Goal: Task Accomplishment & Management: Use online tool/utility

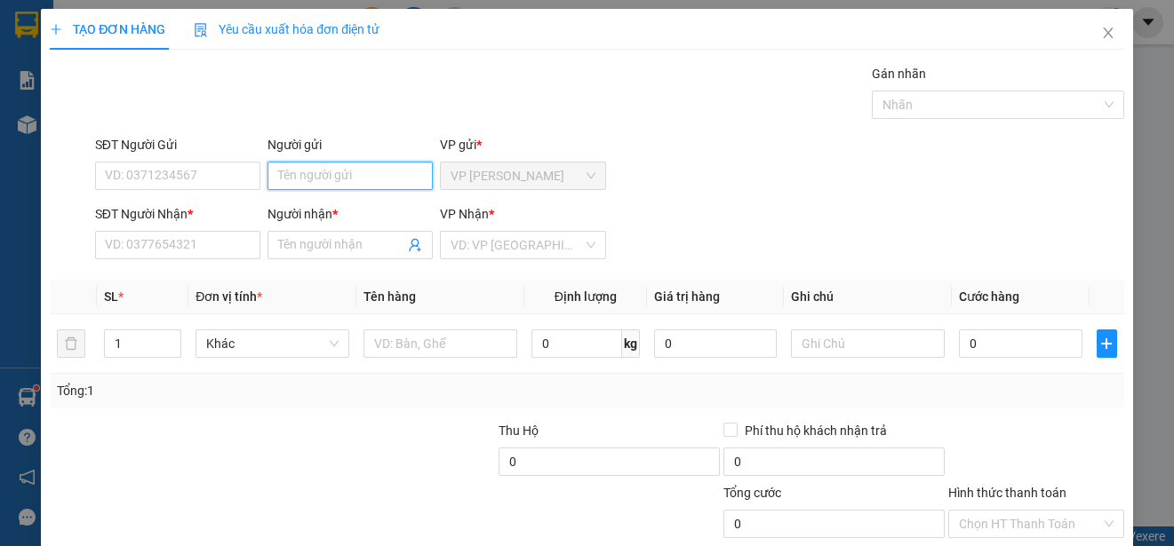
click at [401, 177] on input "Người gửi" at bounding box center [349, 176] width 165 height 28
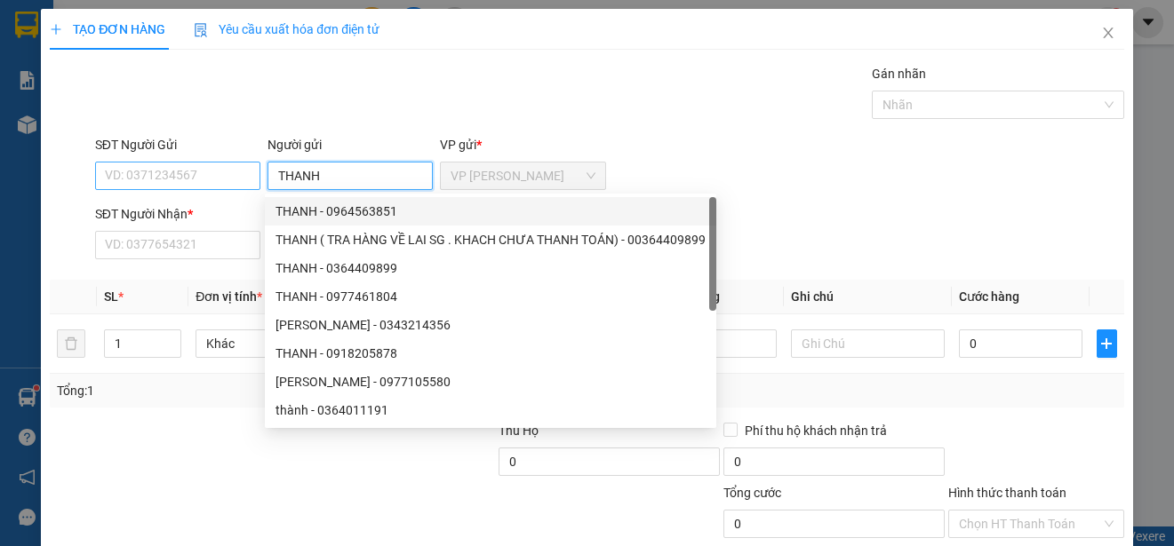
type input "THANH"
click at [195, 177] on input "SĐT Người Gửi" at bounding box center [177, 176] width 165 height 28
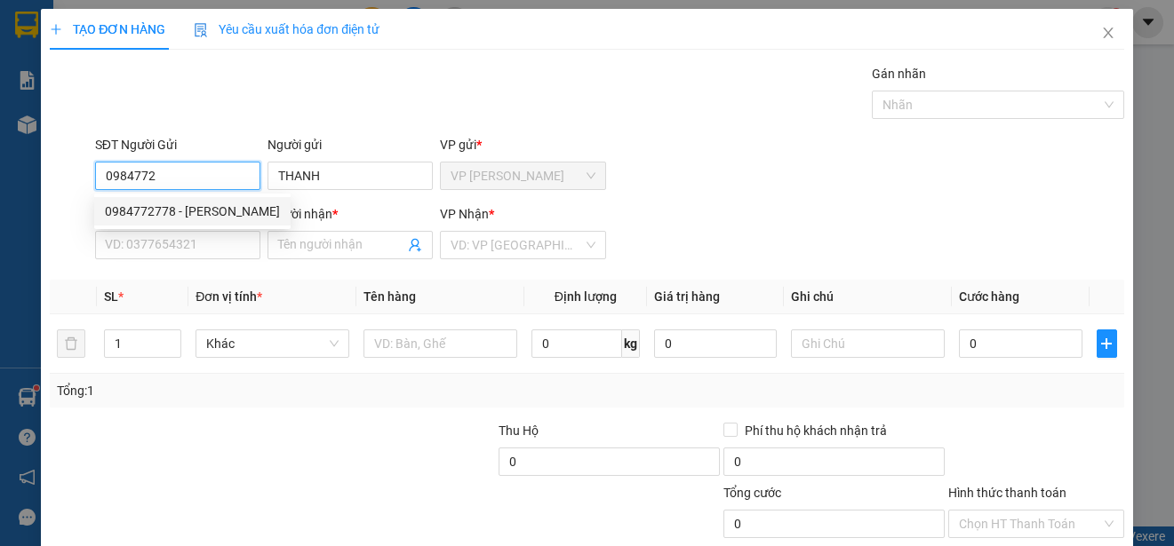
click at [214, 211] on div "0984772778 - [PERSON_NAME]" at bounding box center [192, 212] width 175 height 20
type input "0984772778"
type input "0903824834"
type input "C HOÀNG GIAO"
type input "100.000"
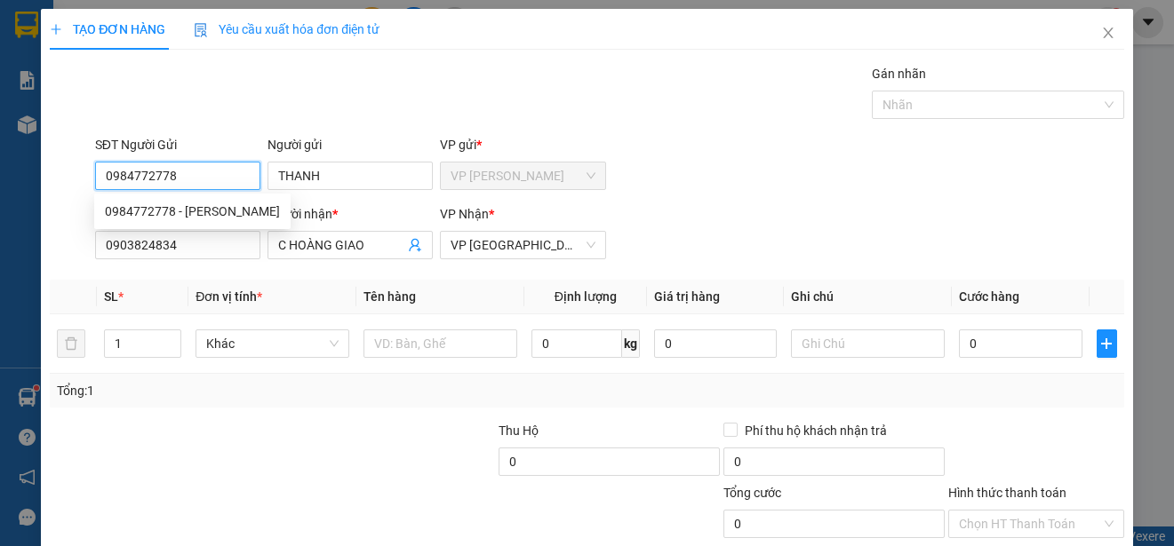
type input "100.000"
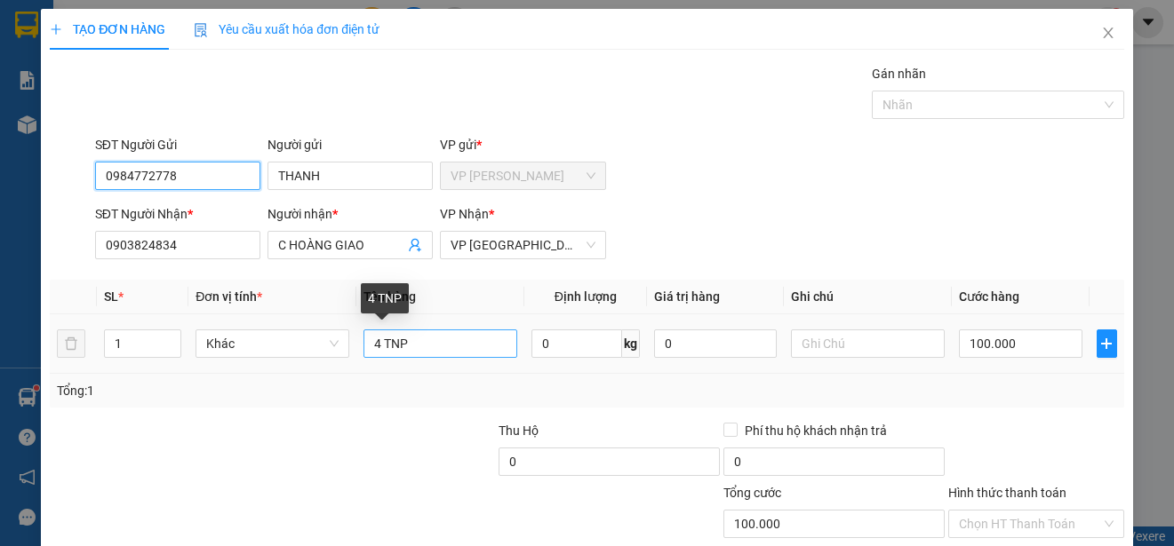
type input "0984772778"
click at [378, 343] on input "4 TNP" at bounding box center [440, 344] width 154 height 28
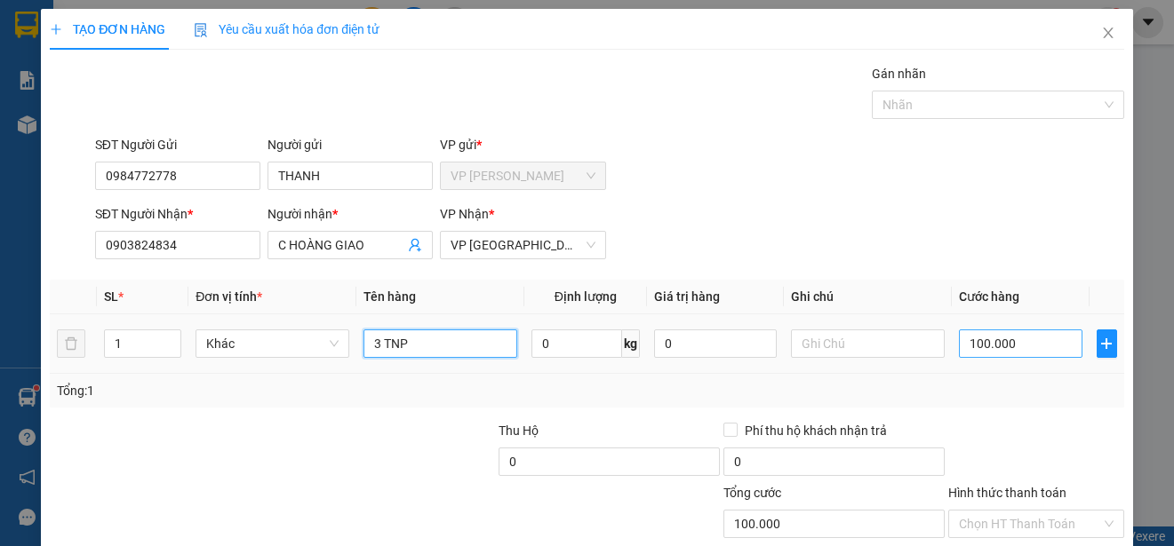
type input "3 TNP"
click at [959, 344] on input "100.000" at bounding box center [1021, 344] width 124 height 28
type input "0"
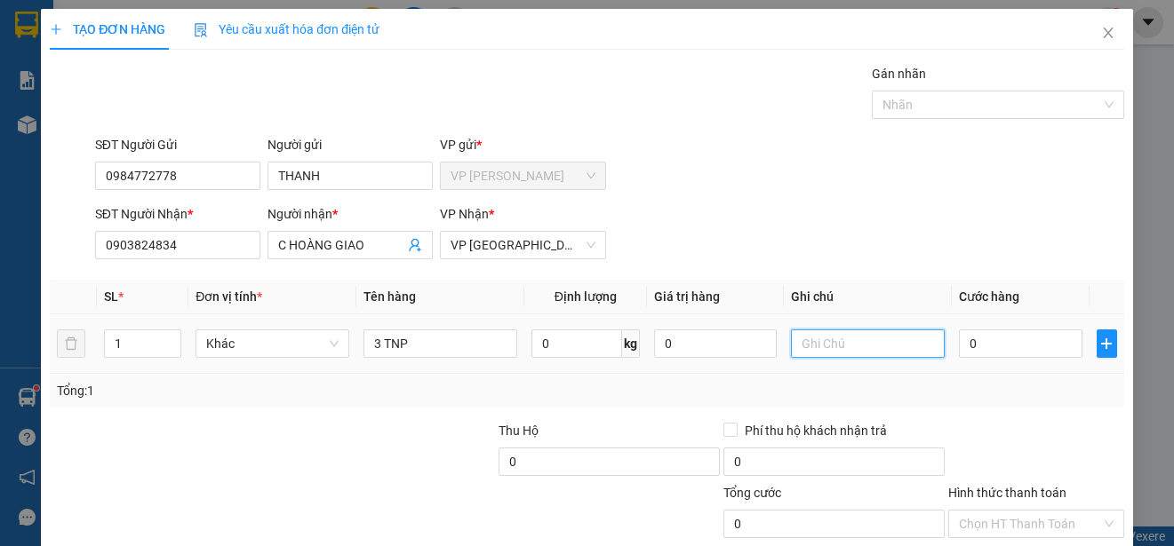
drag, startPoint x: 927, startPoint y: 351, endPoint x: 916, endPoint y: 387, distance: 37.1
click at [927, 362] on td at bounding box center [868, 345] width 168 height 60
click at [959, 342] on input "0" at bounding box center [1021, 344] width 124 height 28
type input "8"
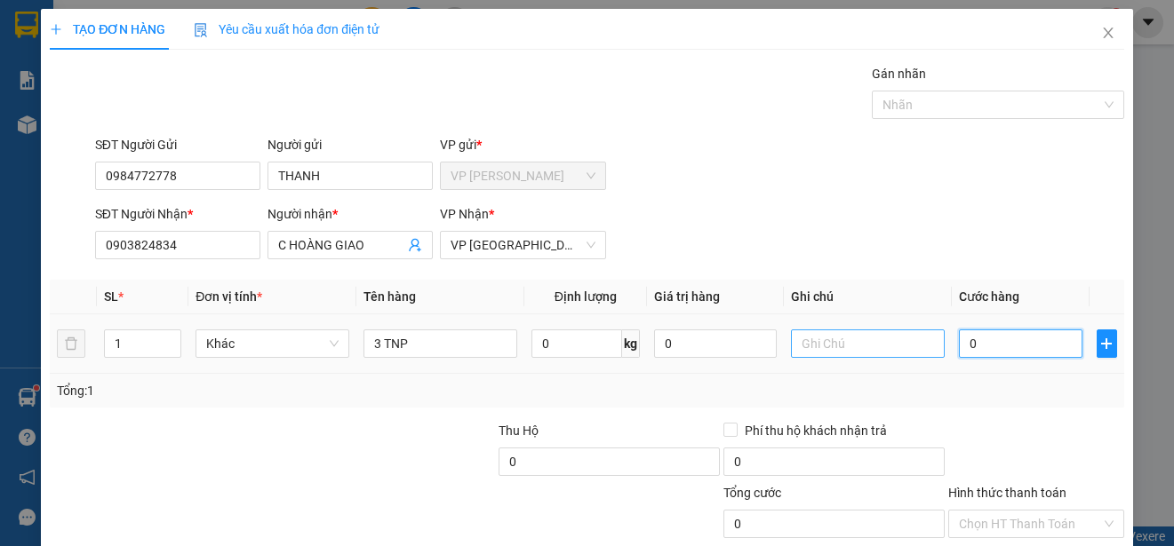
type input "8"
type input "80"
type input "800"
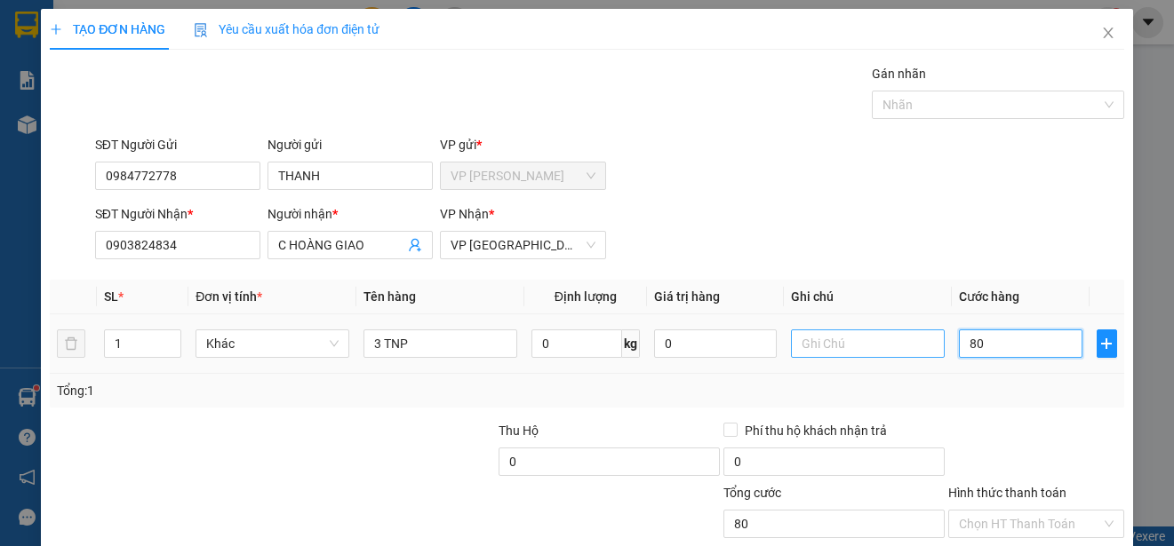
type input "800"
type input "8.000"
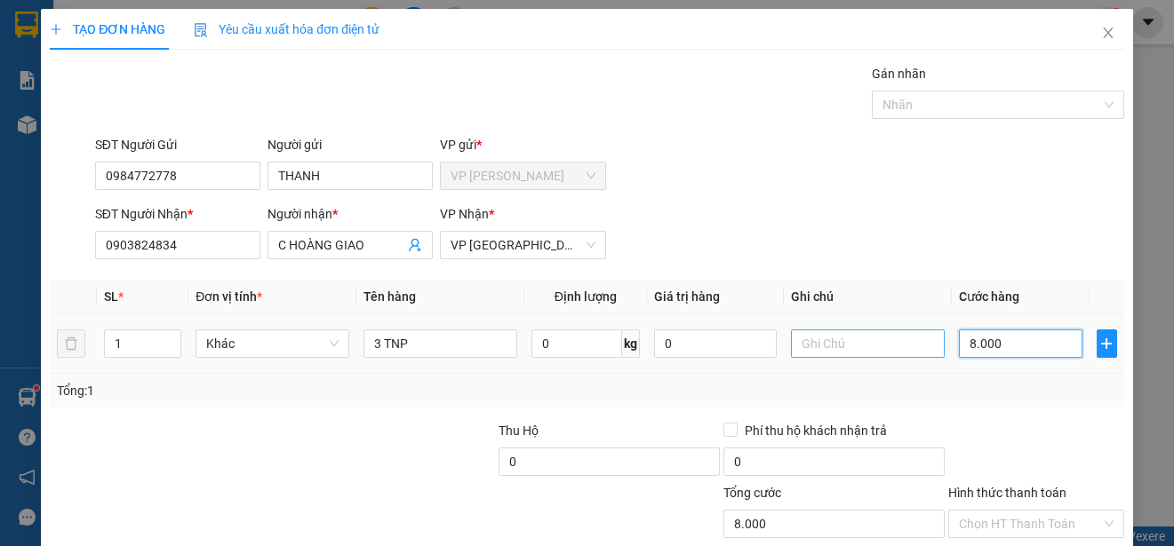
type input "80.000"
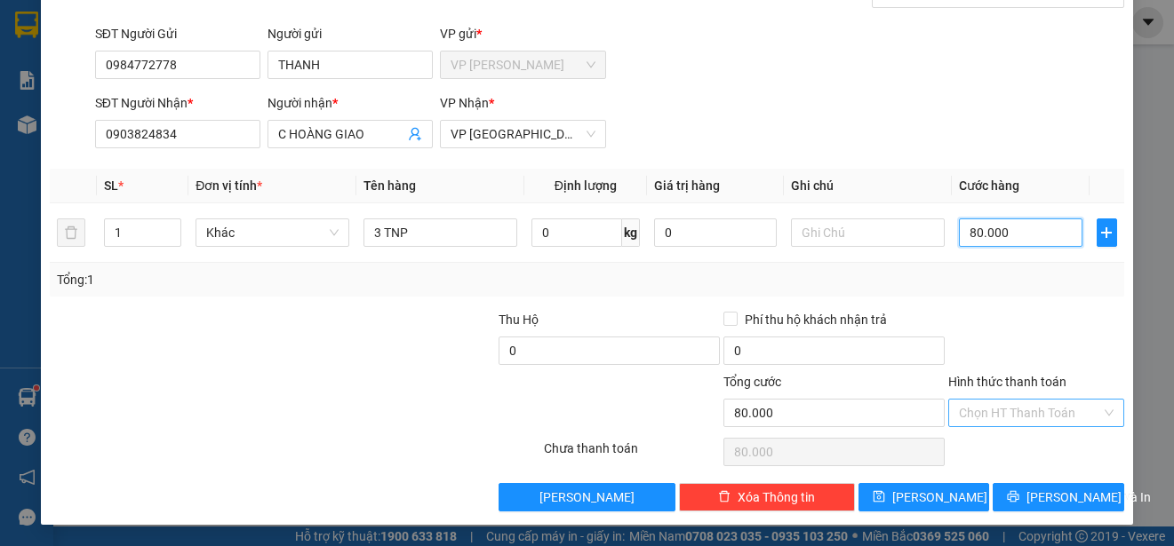
type input "80.000"
click at [1057, 406] on input "Hình thức thanh toán" at bounding box center [1030, 413] width 142 height 27
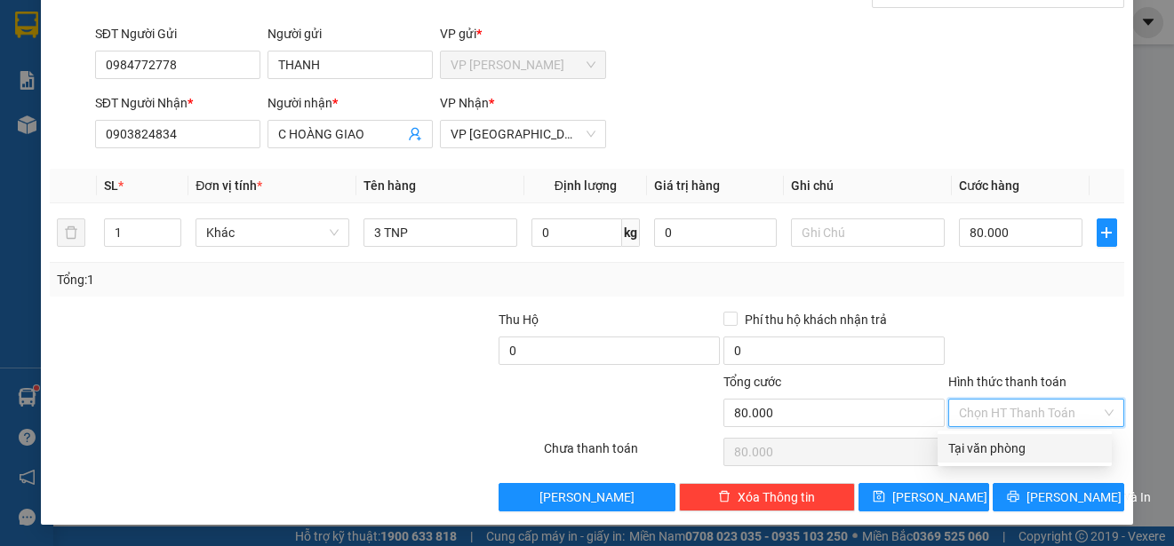
click at [1053, 443] on div "Tại văn phòng" at bounding box center [1024, 449] width 153 height 20
type input "0"
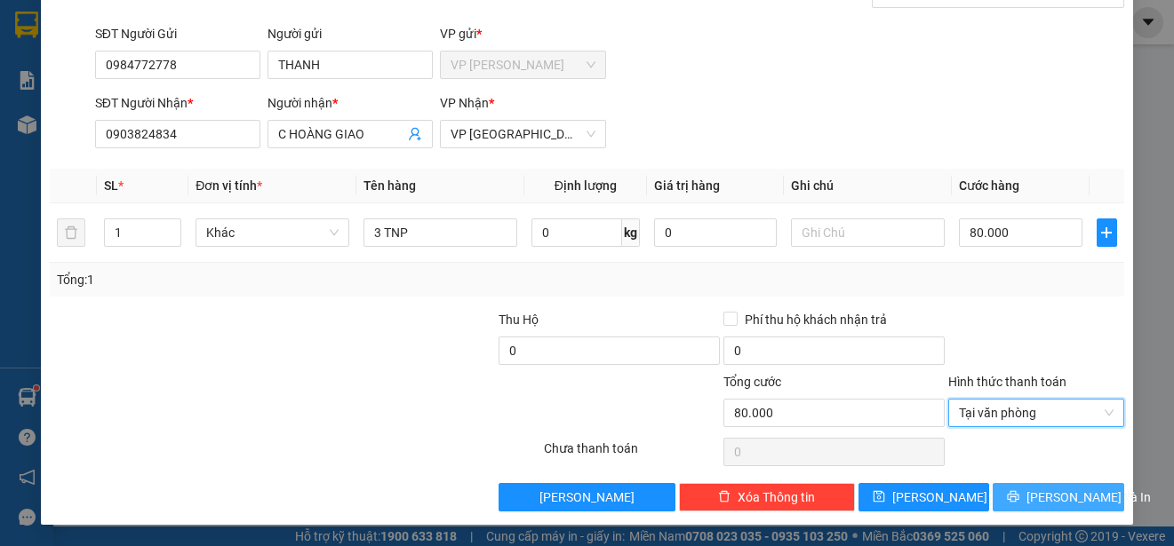
click at [1059, 502] on span "[PERSON_NAME] và In" at bounding box center [1088, 498] width 124 height 20
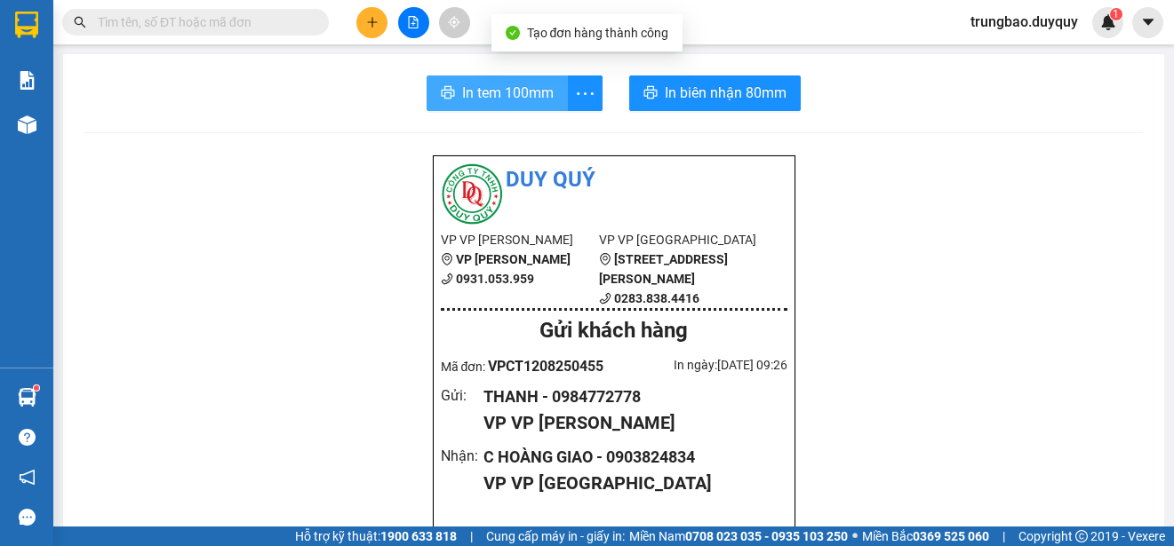
click at [523, 91] on span "In tem 100mm" at bounding box center [508, 93] width 92 height 22
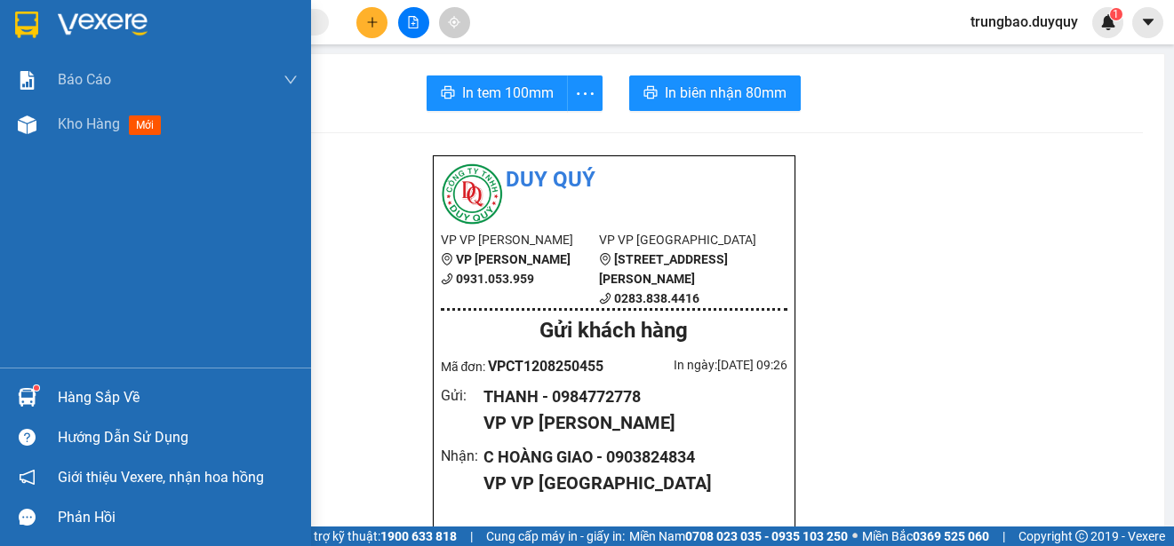
click at [31, 24] on img at bounding box center [26, 25] width 23 height 27
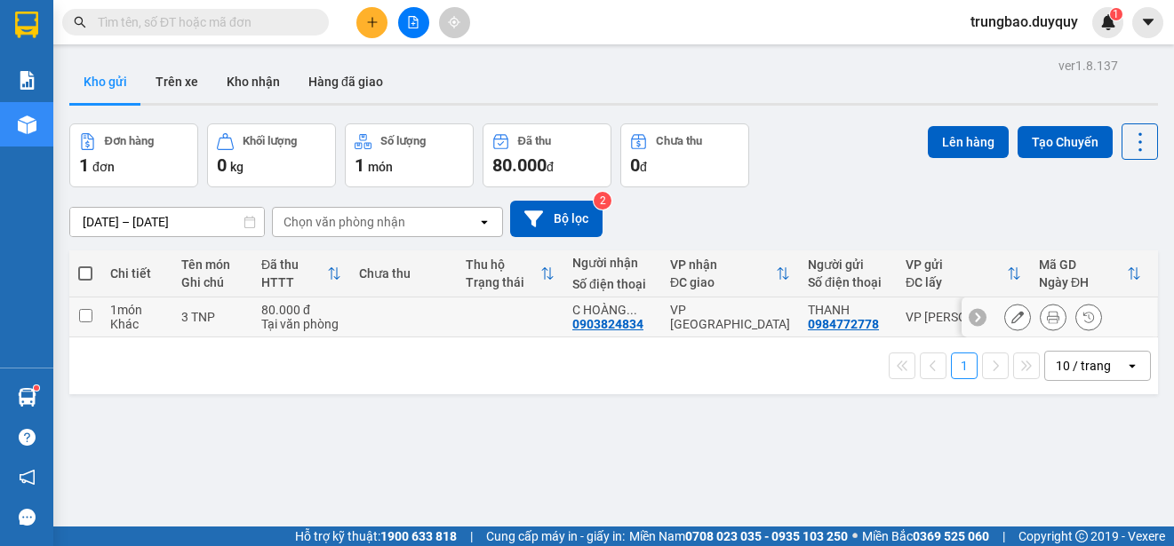
click at [85, 314] on input "checkbox" at bounding box center [85, 315] width 13 height 13
checkbox input "true"
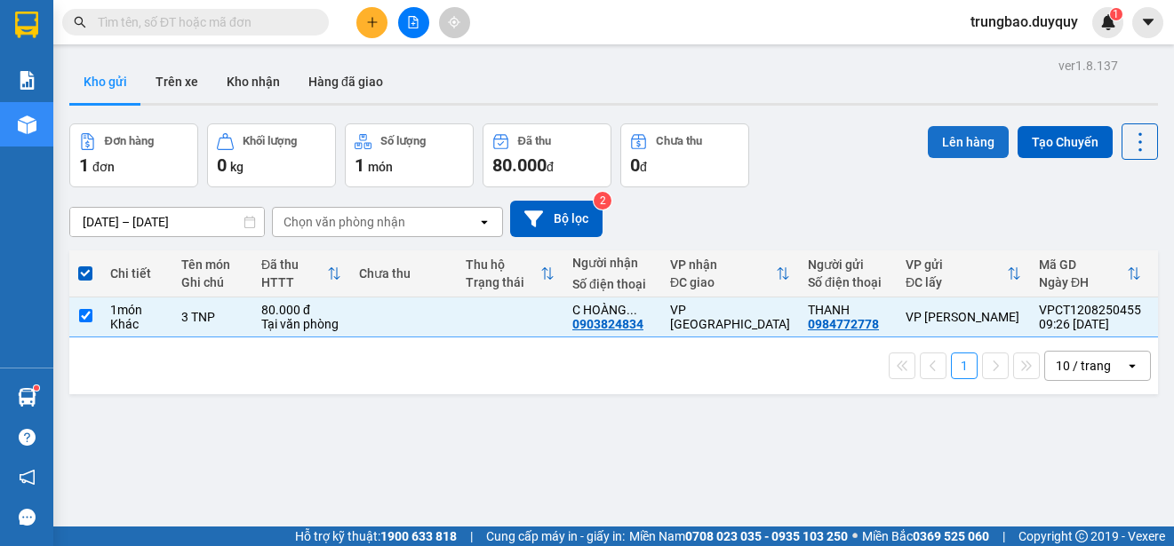
click at [982, 138] on button "Lên hàng" at bounding box center [968, 142] width 81 height 32
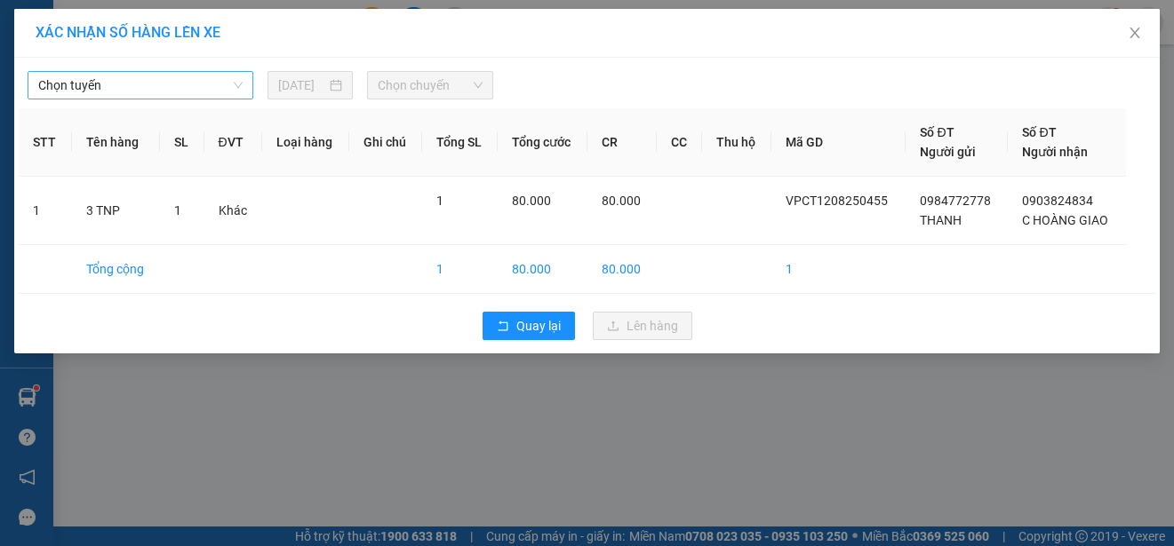
click at [215, 84] on span "Chọn tuyến" at bounding box center [140, 85] width 204 height 27
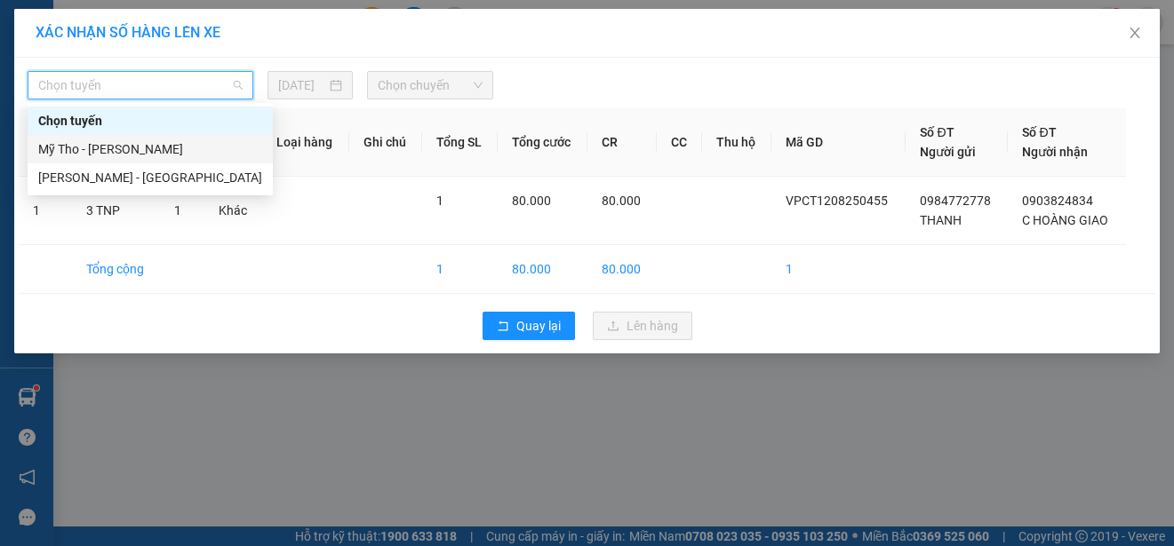
click at [191, 144] on div "Mỹ Tho - [PERSON_NAME]" at bounding box center [150, 150] width 224 height 20
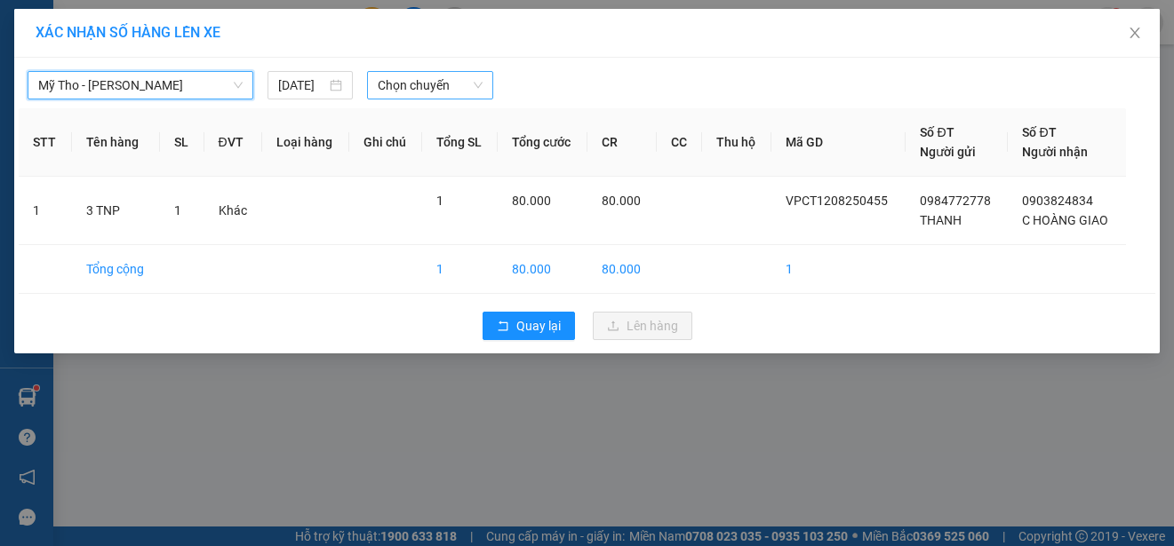
click at [435, 85] on span "Chọn chuyến" at bounding box center [430, 85] width 104 height 27
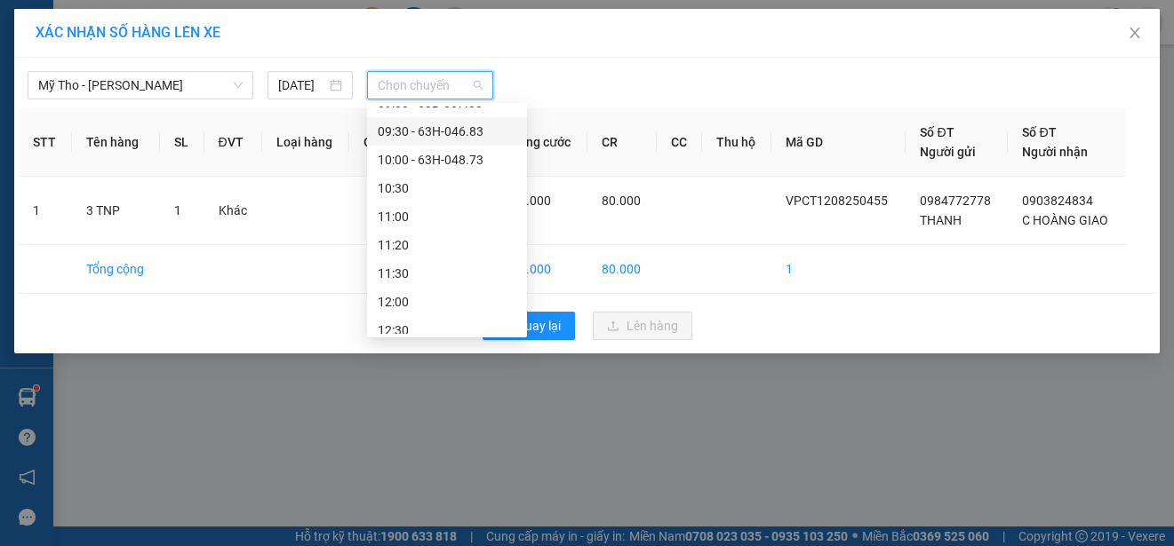
scroll to position [355, 0]
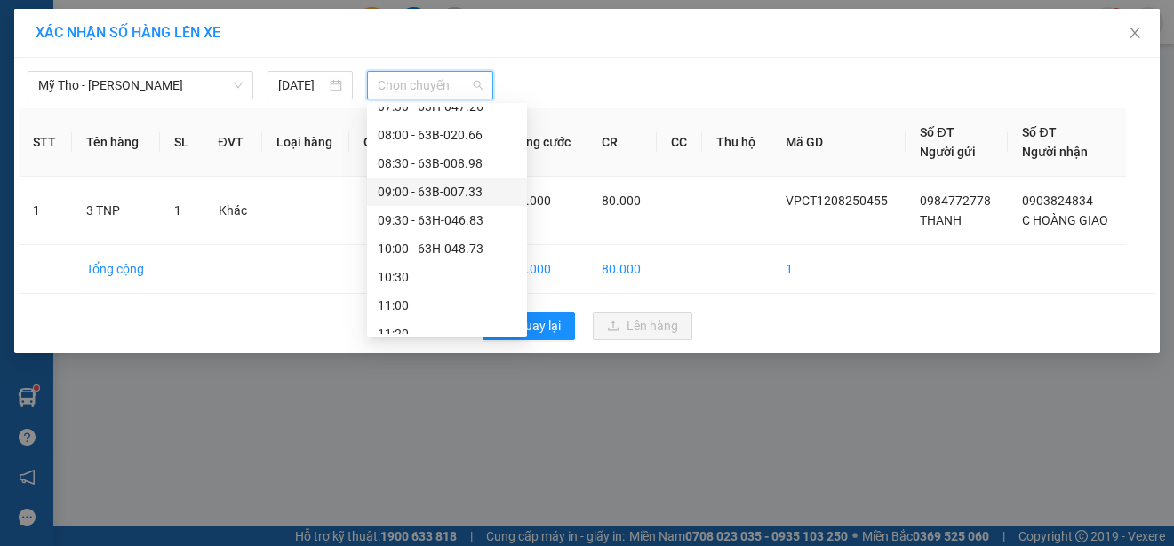
click at [478, 190] on div "09:00 - 63B-007.33" at bounding box center [447, 192] width 139 height 20
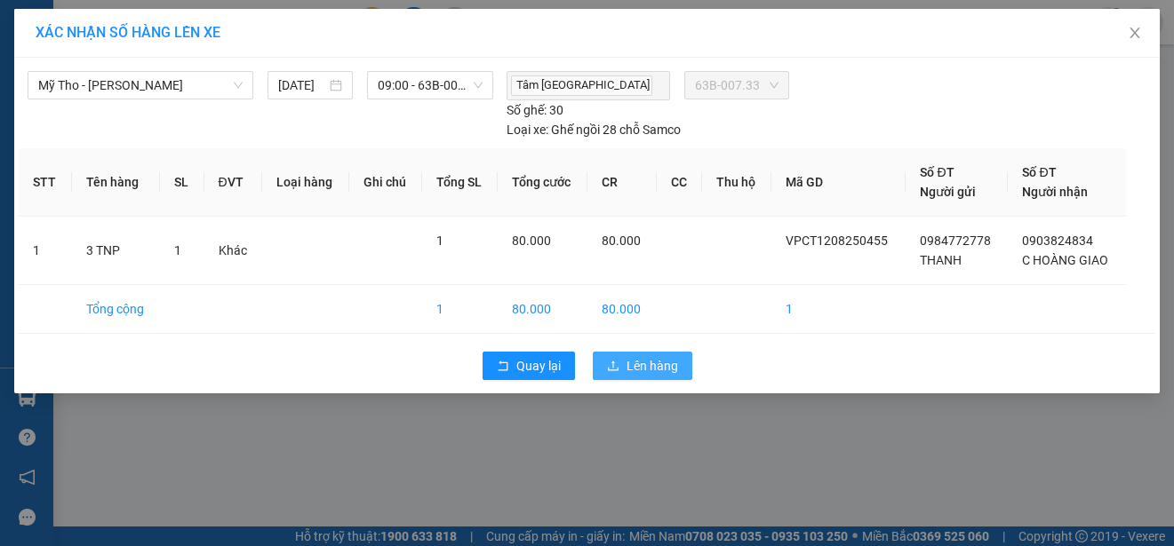
click at [649, 363] on span "Lên hàng" at bounding box center [652, 366] width 52 height 20
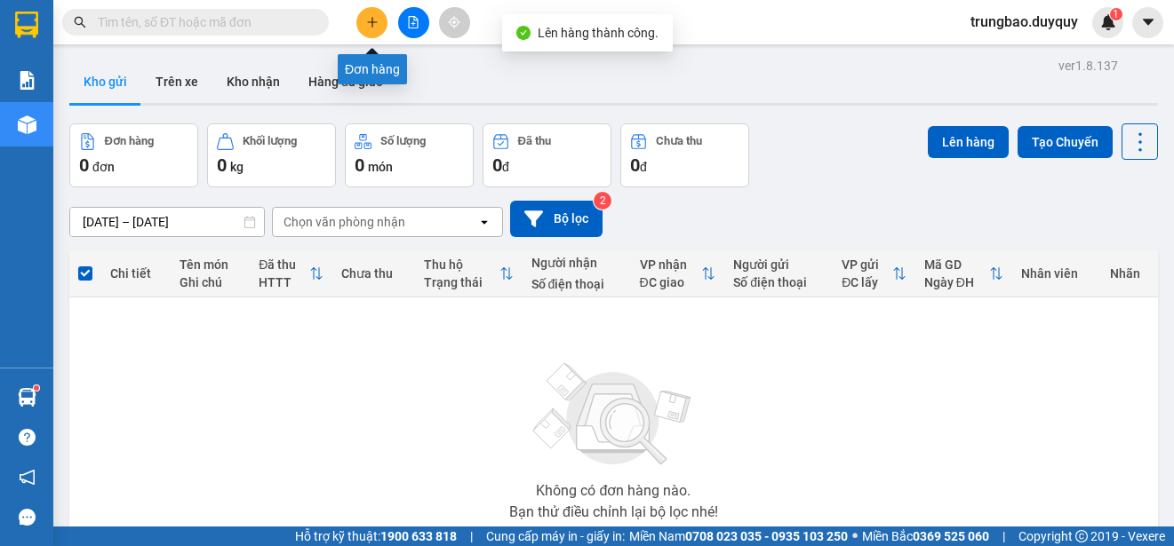
click at [371, 33] on button at bounding box center [371, 22] width 31 height 31
